Goal: Task Accomplishment & Management: Use online tool/utility

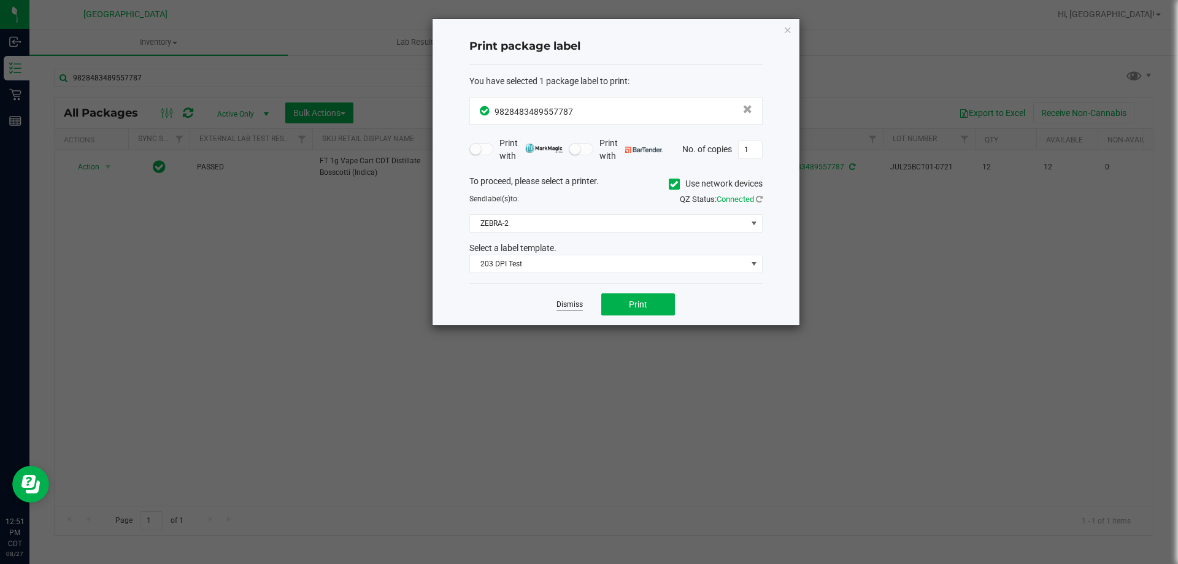
click at [572, 299] on link "Dismiss" at bounding box center [569, 304] width 26 height 10
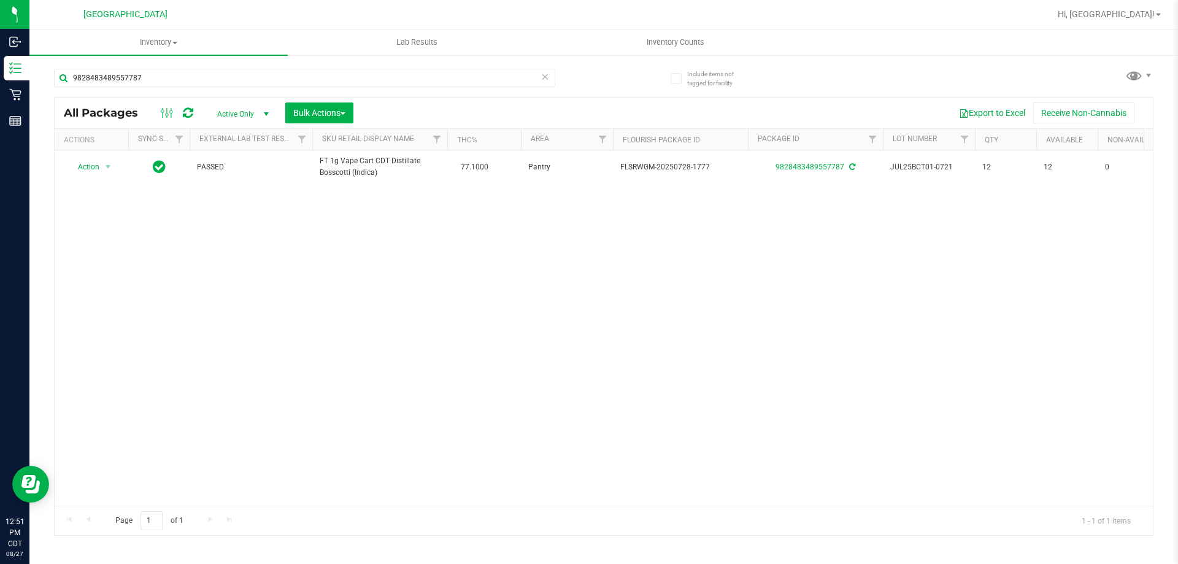
click at [546, 75] on icon at bounding box center [545, 76] width 9 height 15
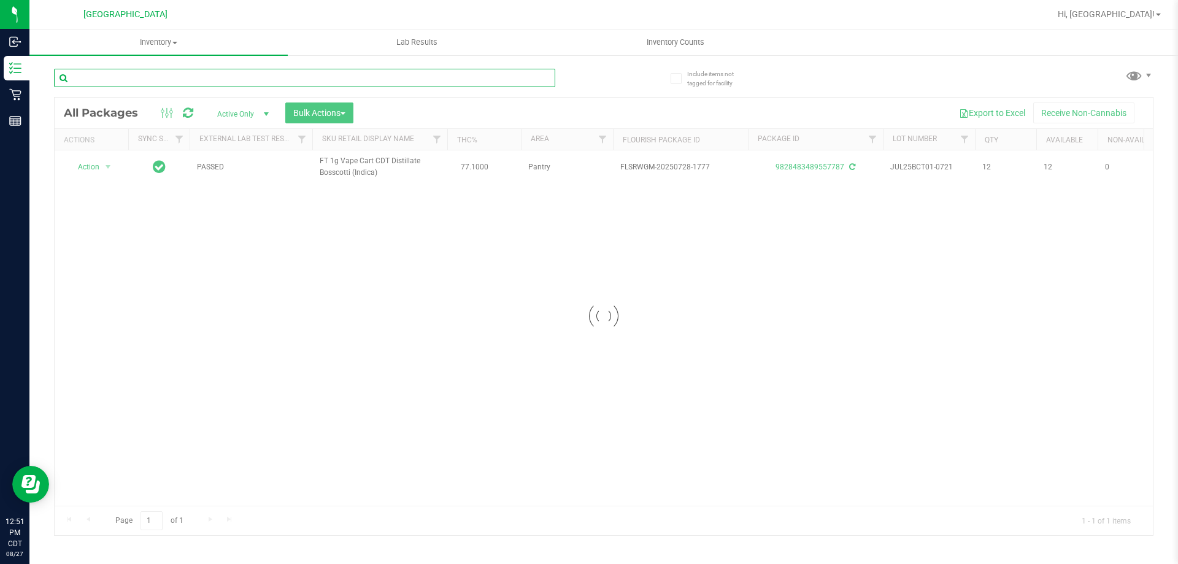
click at [509, 80] on input "text" at bounding box center [304, 78] width 501 height 18
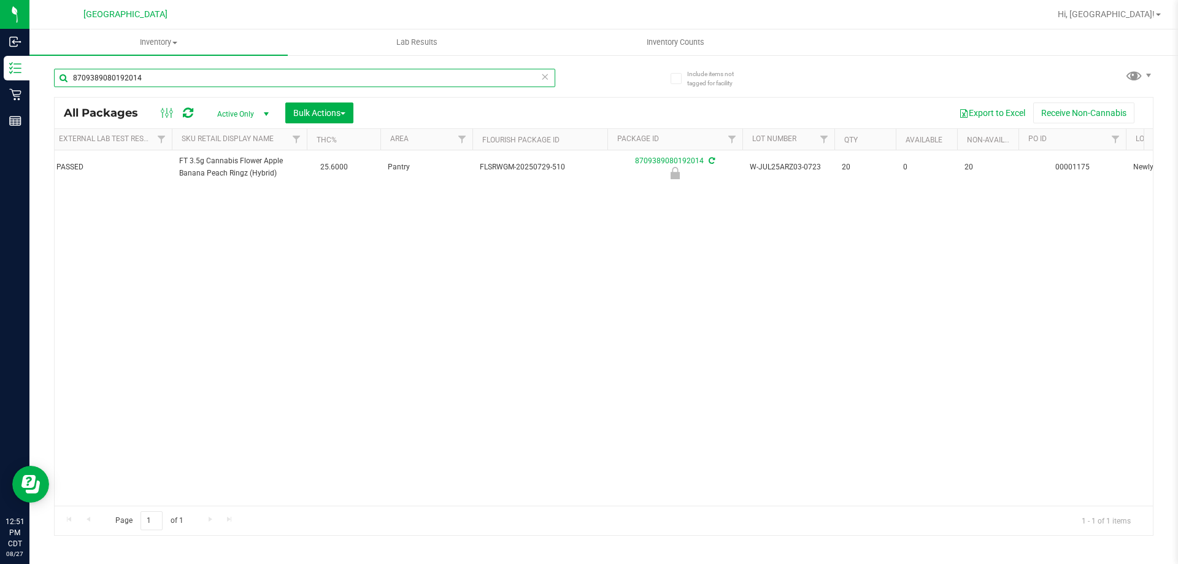
scroll to position [0, 131]
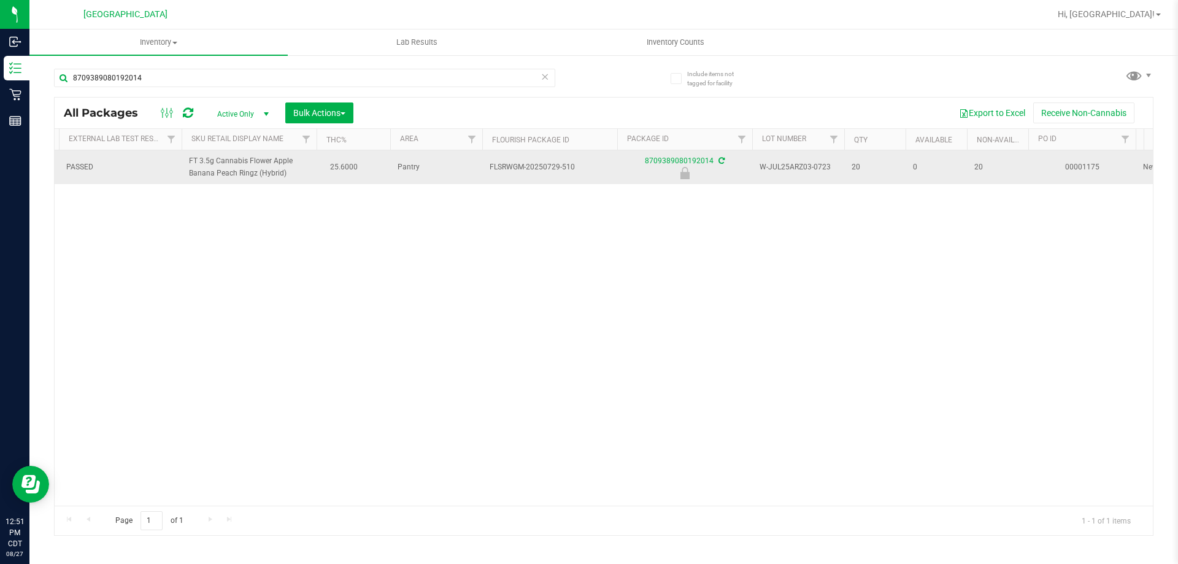
drag, startPoint x: 291, startPoint y: 172, endPoint x: 175, endPoint y: 161, distance: 116.5
click at [175, 161] on tr "Action Action Edit attributes Global inventory Locate package Package audit log…" at bounding box center [1146, 167] width 2445 height 34
copy tr "FT 3.5g Cannabis Flower Apple Banana Peach Ringz (Hybrid)"
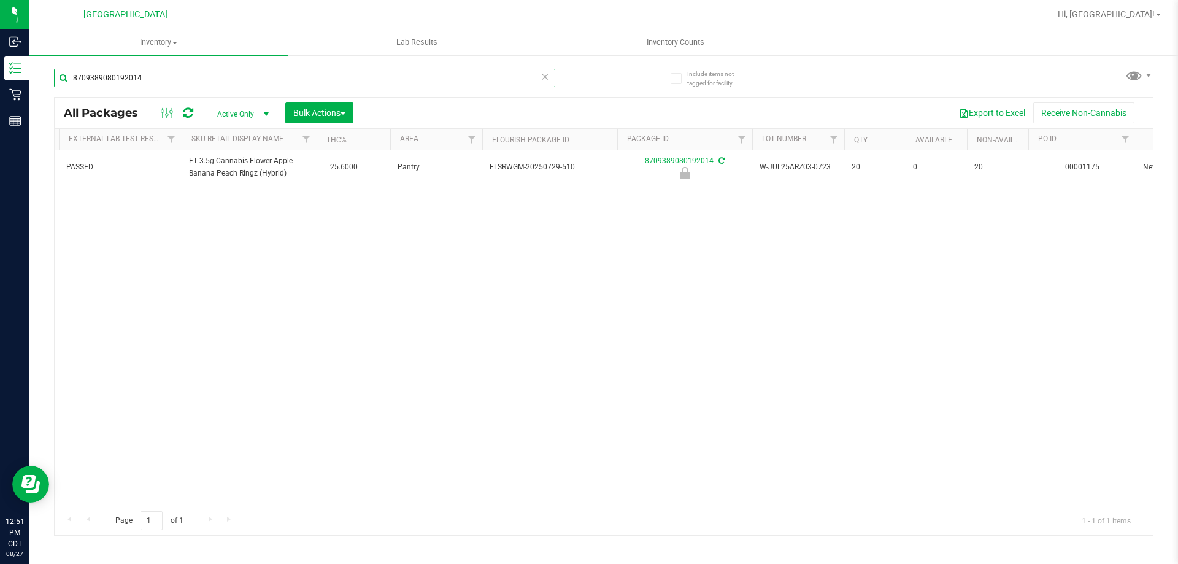
drag, startPoint x: 149, startPoint y: 77, endPoint x: 47, endPoint y: 79, distance: 101.9
click at [47, 79] on div "Include items not tagged for facility 8709389080192014 All Packages Active Only…" at bounding box center [603, 241] width 1148 height 374
paste input "FT 3.5g Cannabis Flower Apple Banana Peach Ringz (Hybrid)"
type input "FT 3.5g Cannabis Flower Apple Banana Peach Ringz (Hybrid)"
